Goal: Task Accomplishment & Management: Use online tool/utility

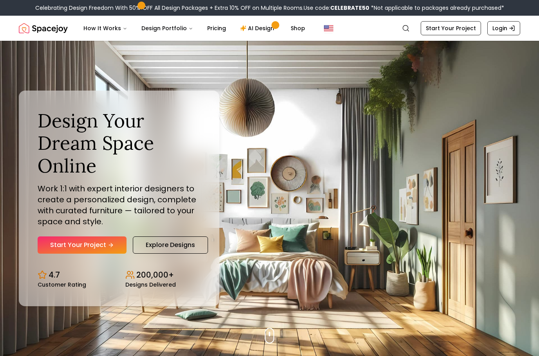
click at [119, 280] on div "4.7 Customer Rating 200,000+ Designs Delivered" at bounding box center [119, 275] width 163 height 24
click at [98, 254] on link "Start Your Project" at bounding box center [82, 244] width 89 height 17
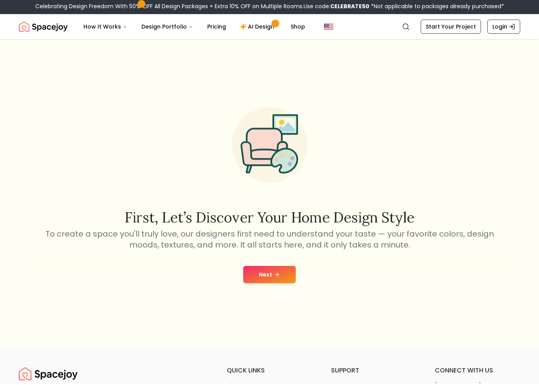
click at [259, 285] on button "Next" at bounding box center [269, 276] width 53 height 17
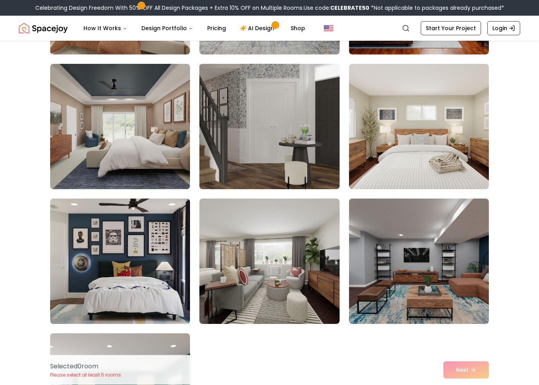
scroll to position [178, 0]
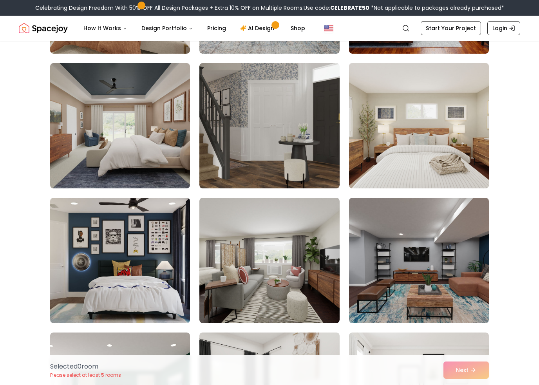
click at [360, 123] on img at bounding box center [419, 126] width 147 height 132
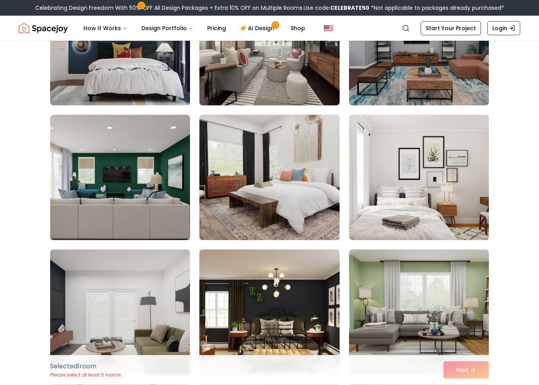
scroll to position [397, 0]
click at [291, 187] on img at bounding box center [269, 177] width 147 height 132
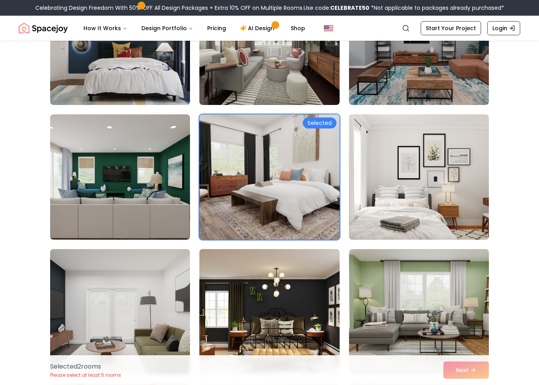
click at [368, 183] on img at bounding box center [419, 177] width 147 height 132
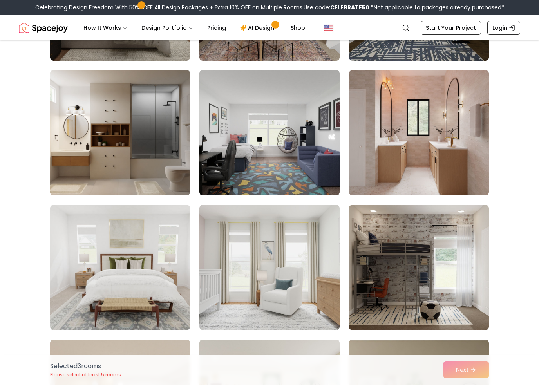
scroll to position [1250, 0]
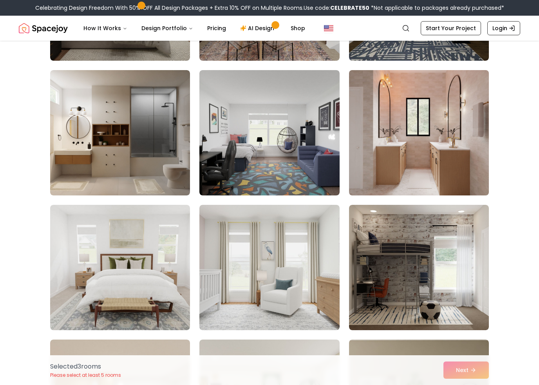
click at [400, 163] on img at bounding box center [419, 133] width 147 height 132
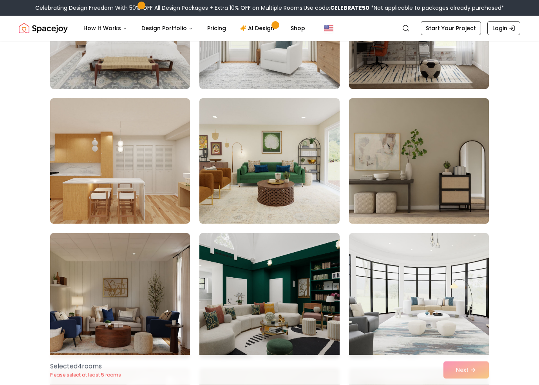
scroll to position [1492, 0]
click at [431, 131] on img at bounding box center [419, 161] width 147 height 132
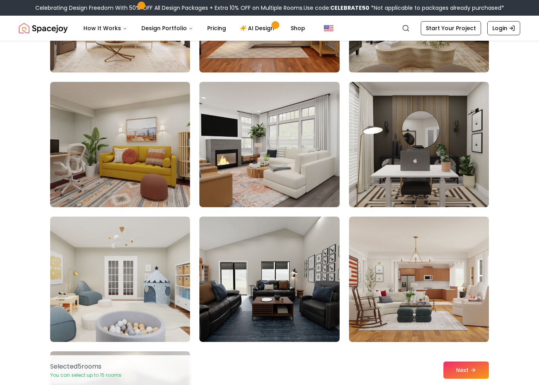
scroll to position [4348, 0]
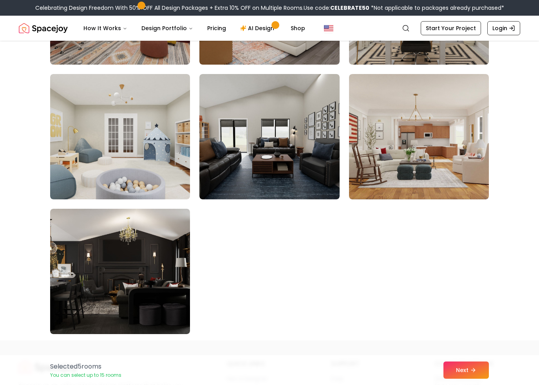
click at [449, 382] on div "Selected 5 room s You can select up to 15 rooms Next" at bounding box center [270, 371] width 452 height 30
click at [457, 379] on button "Next" at bounding box center [466, 370] width 45 height 17
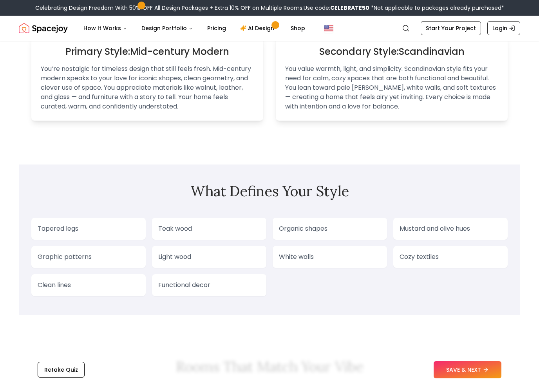
scroll to position [593, 0]
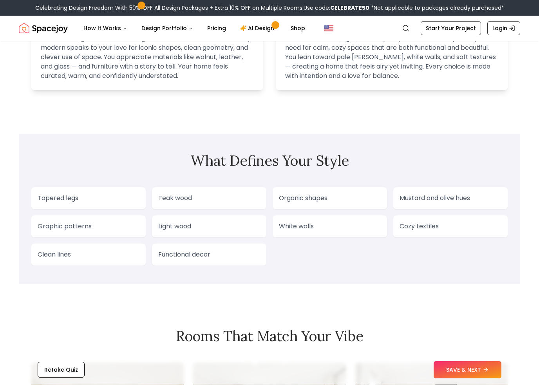
click at [185, 205] on div "Teak wood" at bounding box center [209, 199] width 114 height 22
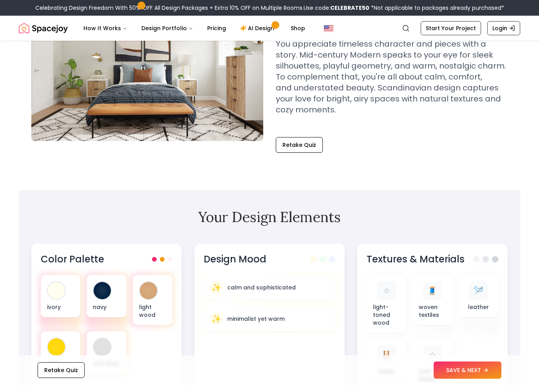
scroll to position [98, 0]
